Goal: Contribute content

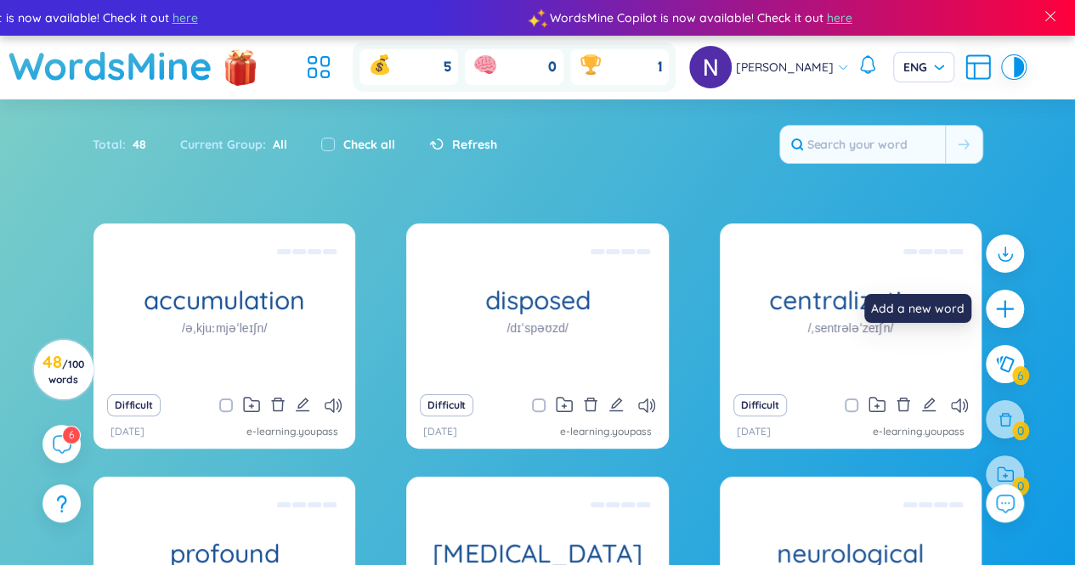
click at [992, 298] on div at bounding box center [1005, 309] width 38 height 38
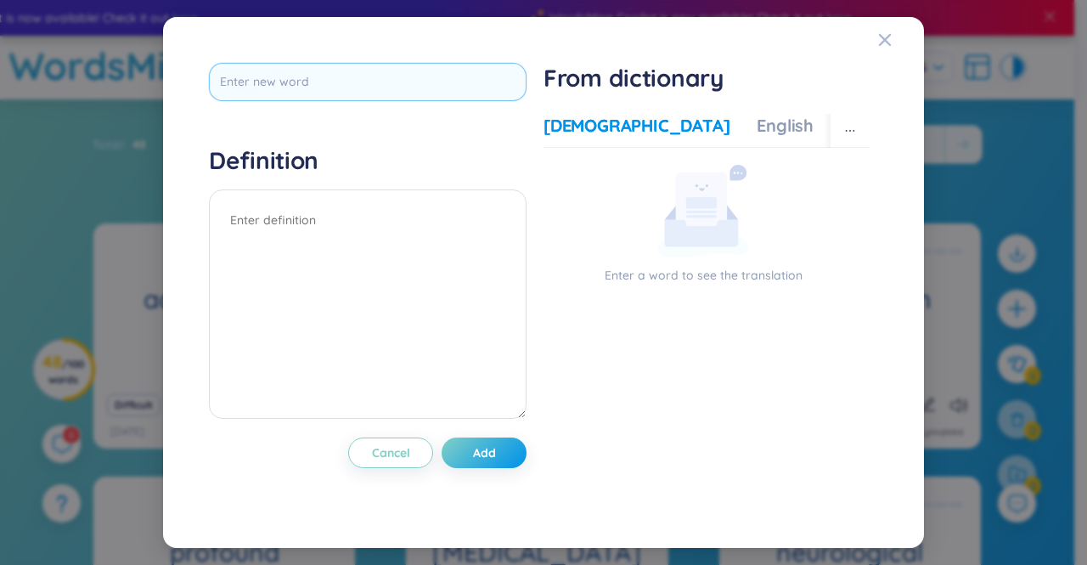
click at [362, 91] on input "text" at bounding box center [368, 82] width 318 height 38
type input "materialise"
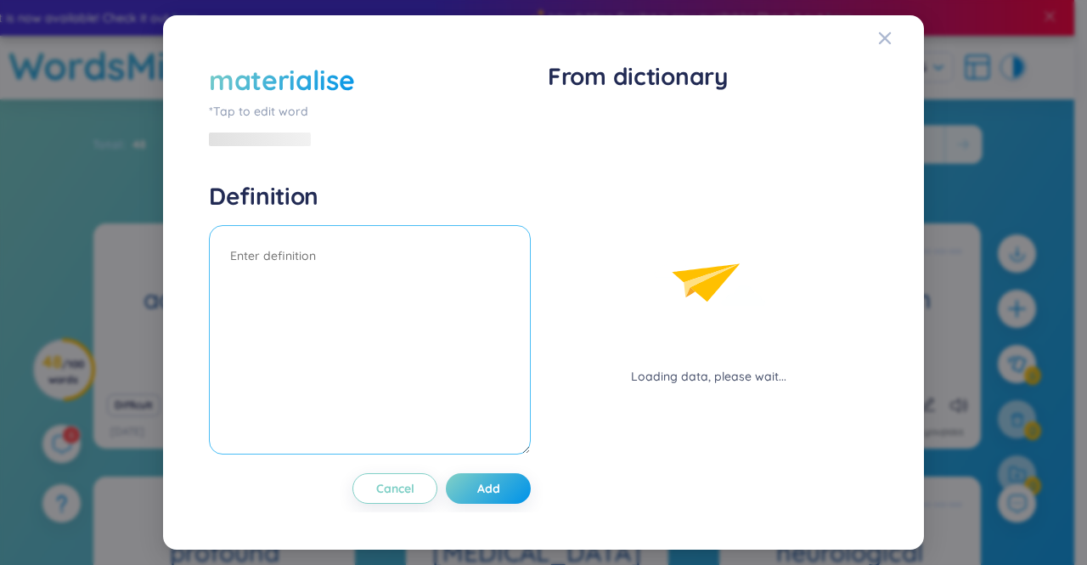
click at [356, 250] on textarea at bounding box center [370, 339] width 322 height 229
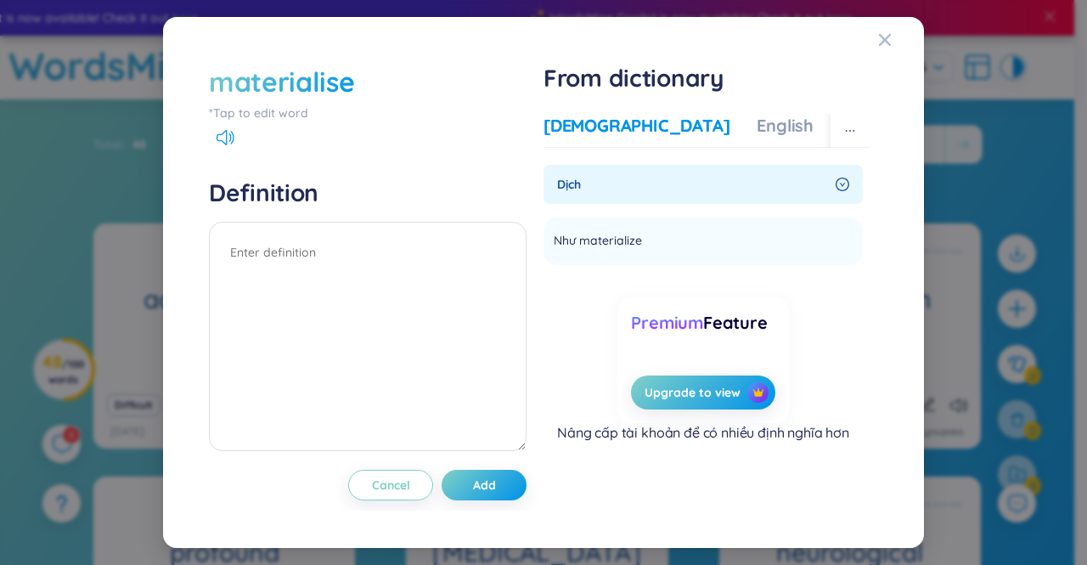
click at [350, 87] on div "materialise" at bounding box center [281, 81] width 145 height 37
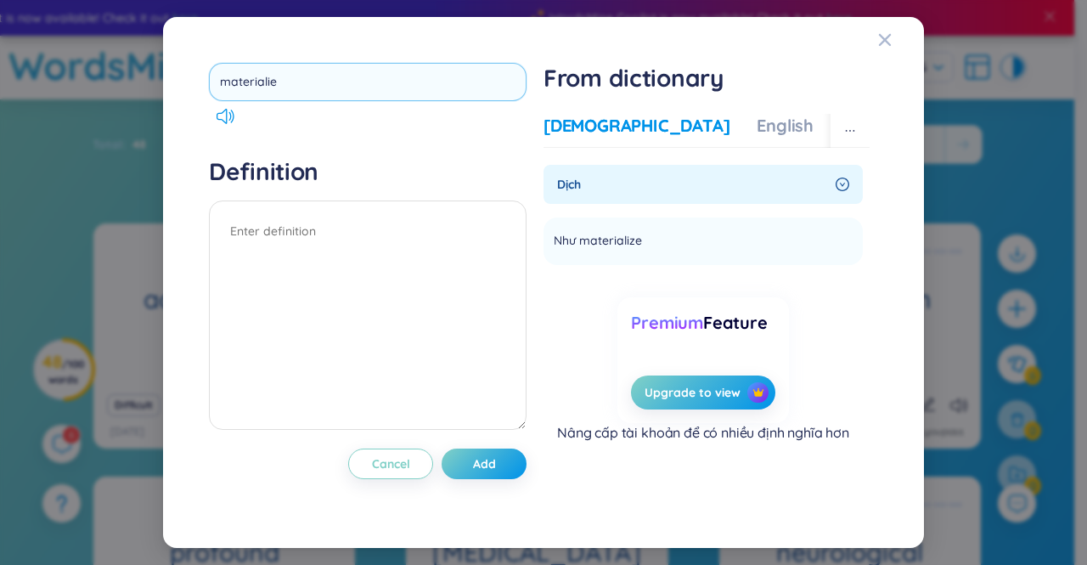
drag, startPoint x: 317, startPoint y: 88, endPoint x: 295, endPoint y: 82, distance: 22.7
click at [295, 82] on input "materialie" at bounding box center [368, 82] width 318 height 38
type input "materialising"
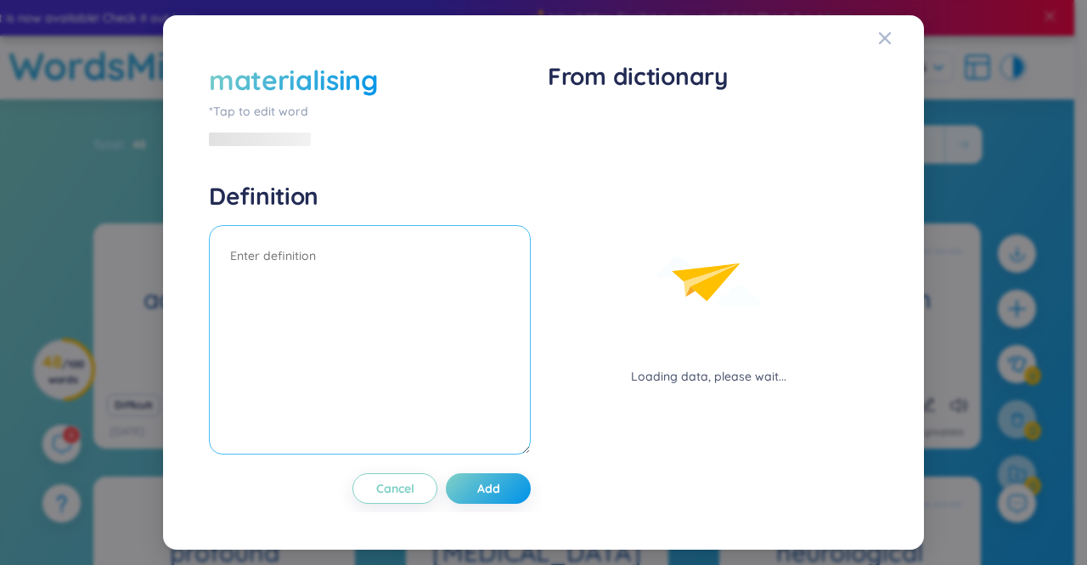
click at [469, 283] on textarea at bounding box center [370, 339] width 322 height 229
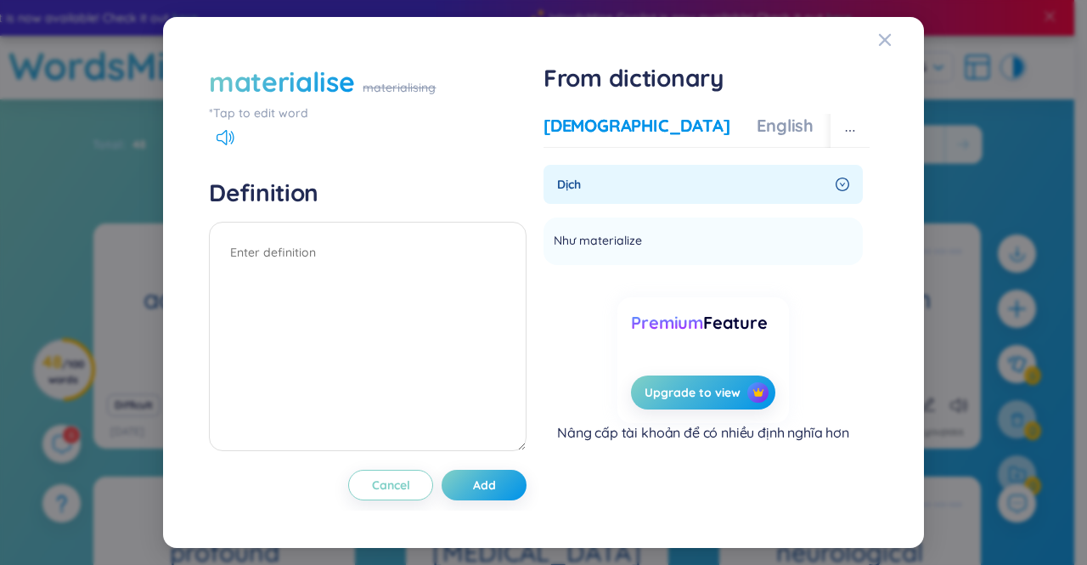
click at [308, 72] on div "materialise" at bounding box center [281, 81] width 145 height 37
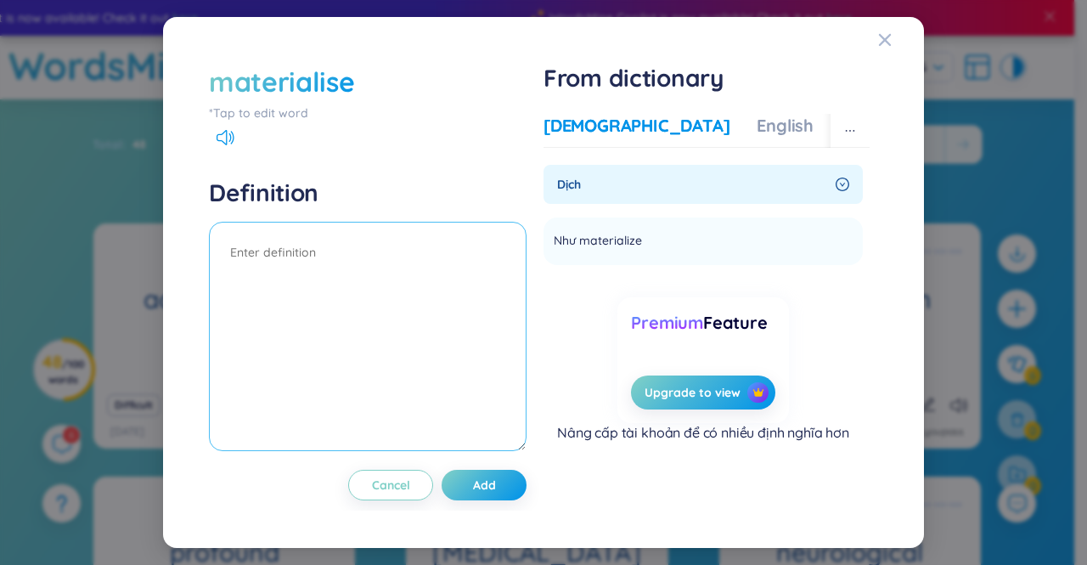
click at [311, 259] on textarea at bounding box center [368, 336] width 318 height 229
type textarea "xuất hiện/ hiện thực hóa"
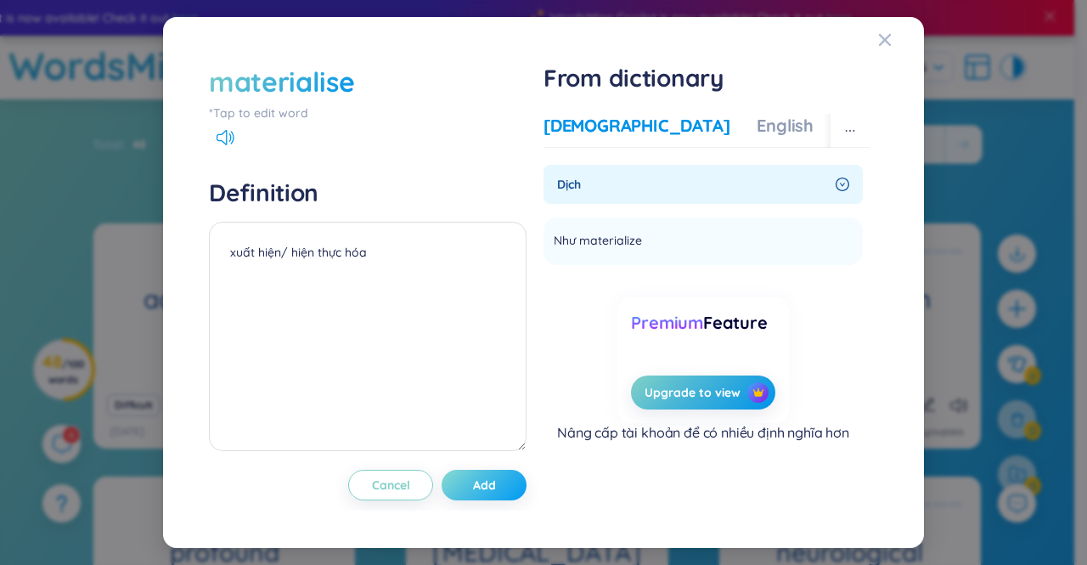
click at [470, 485] on button "Add" at bounding box center [484, 485] width 85 height 31
